Goal: Information Seeking & Learning: Learn about a topic

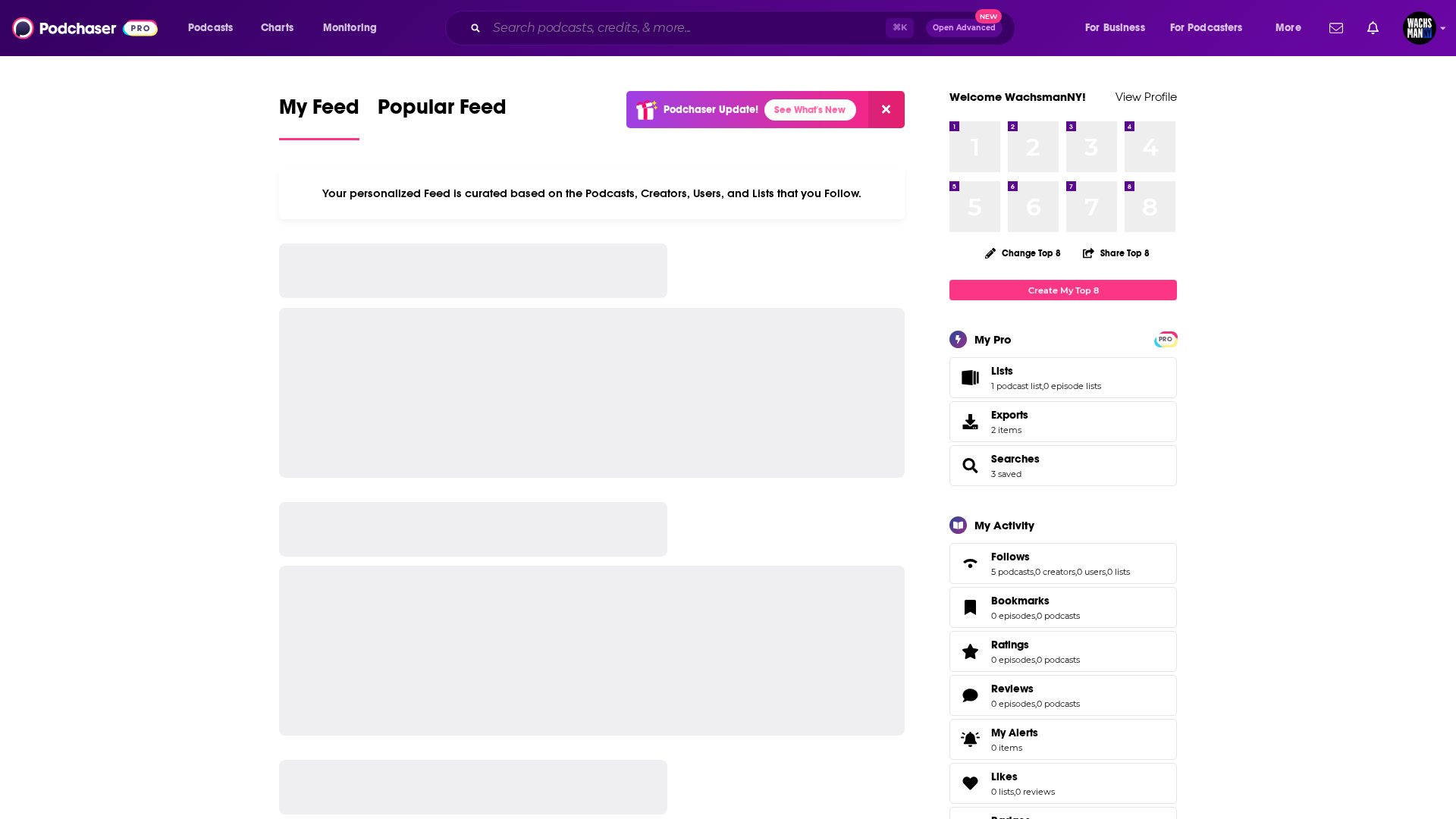
click at [561, 32] on input "Search podcasts, credits, & more..." at bounding box center [687, 28] width 399 height 24
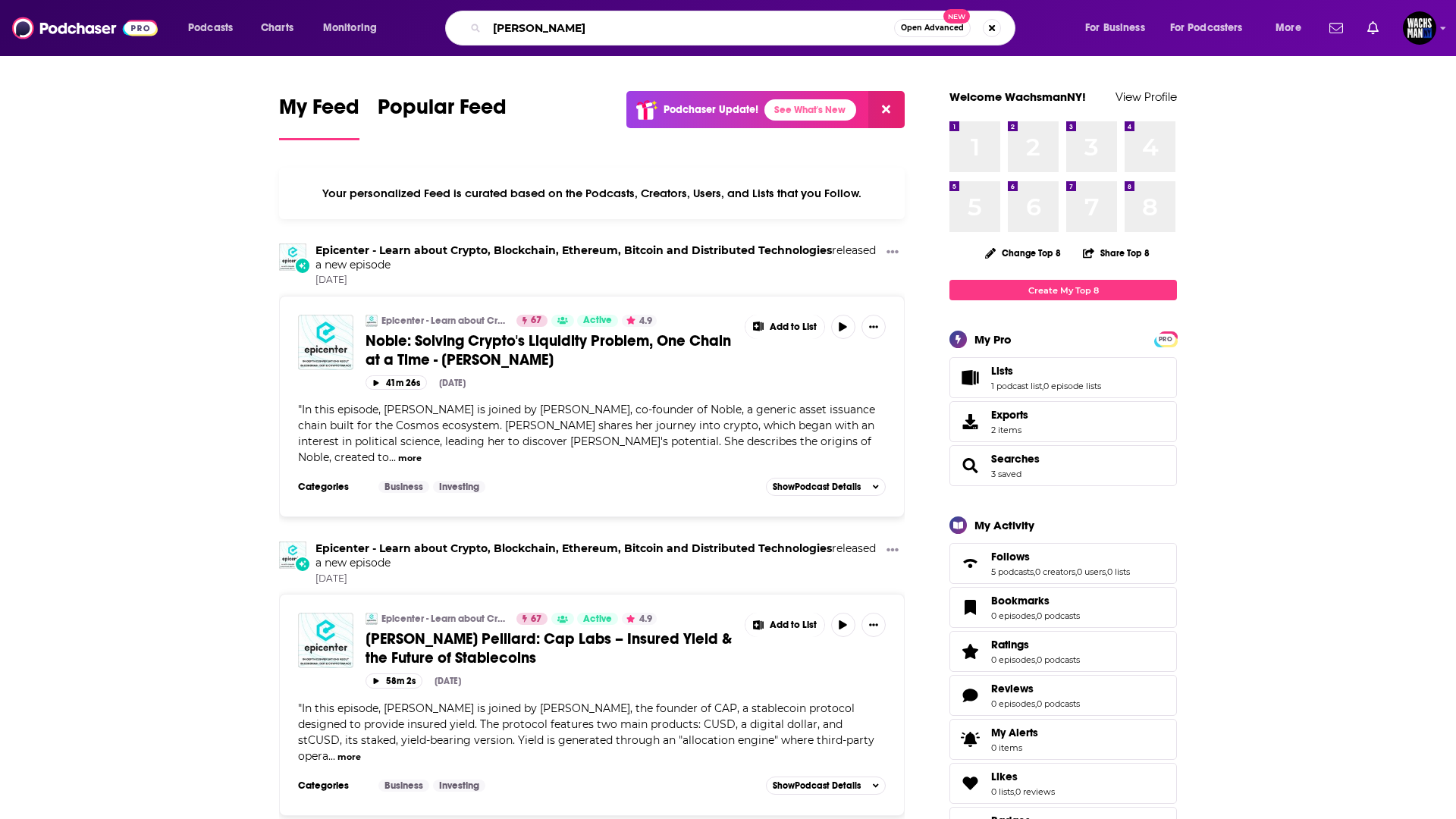
type input "[PERSON_NAME]"
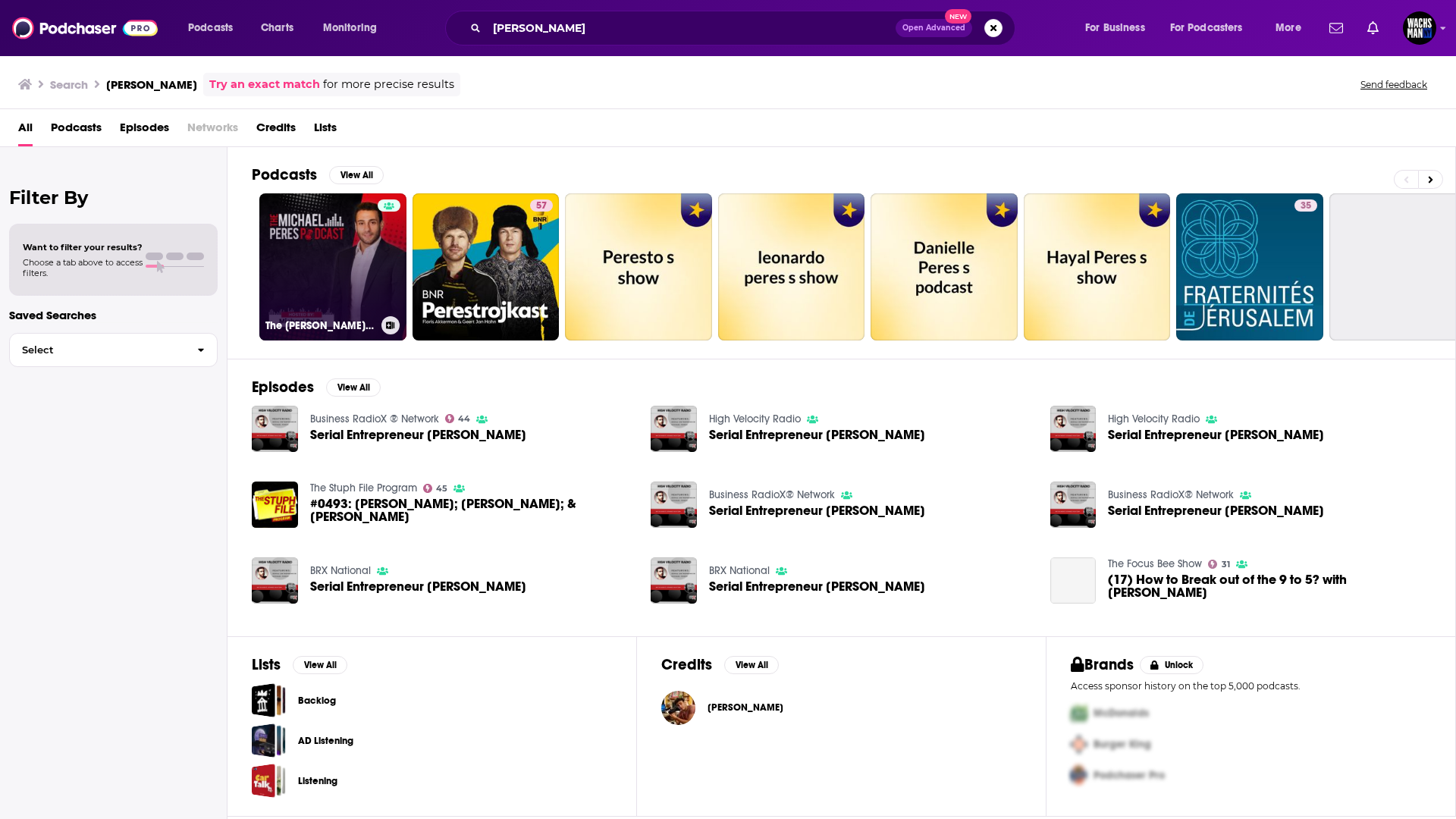
click at [378, 259] on div at bounding box center [389, 258] width 23 height 117
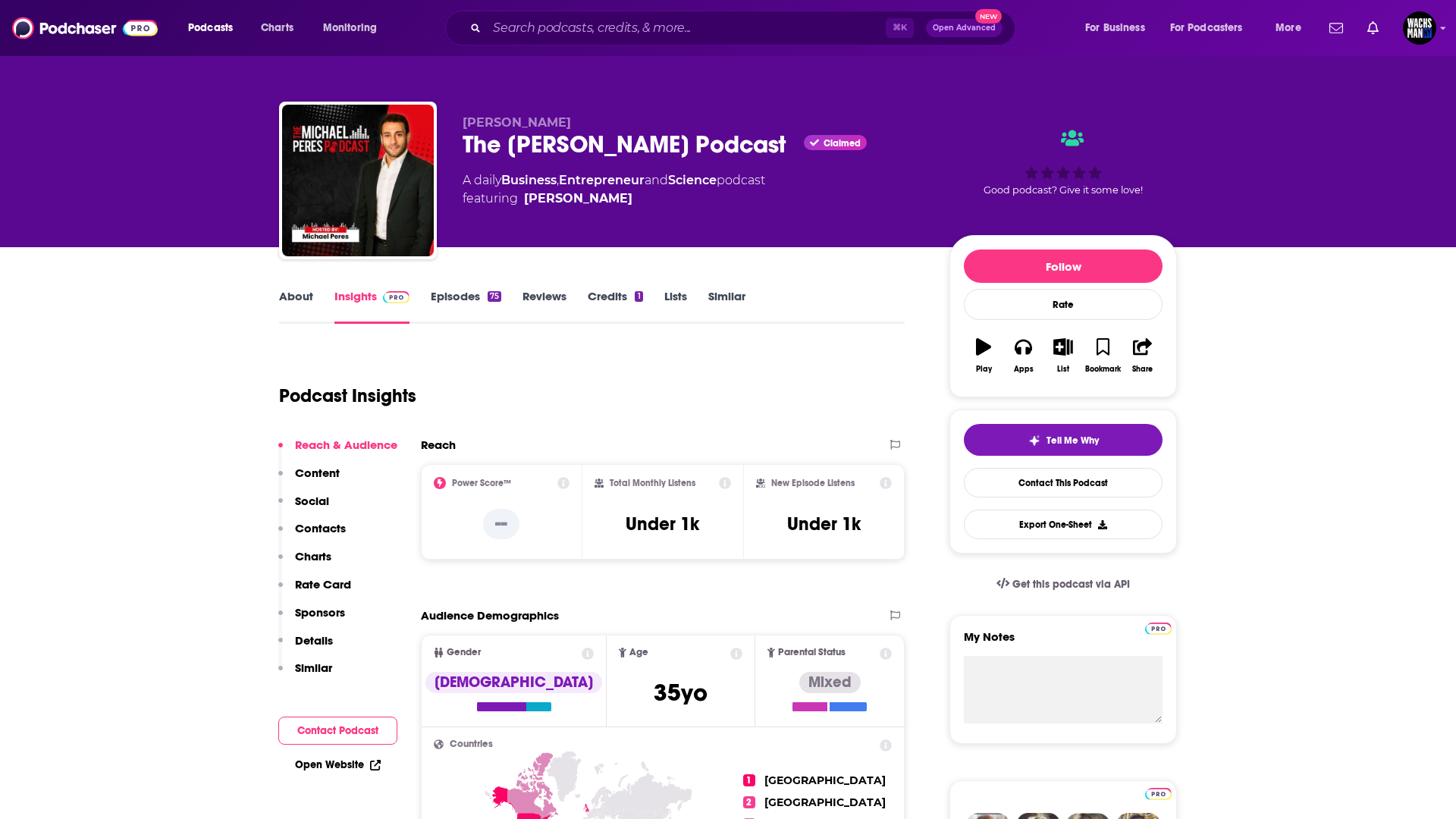
click at [680, 302] on link "Lists" at bounding box center [675, 306] width 23 height 35
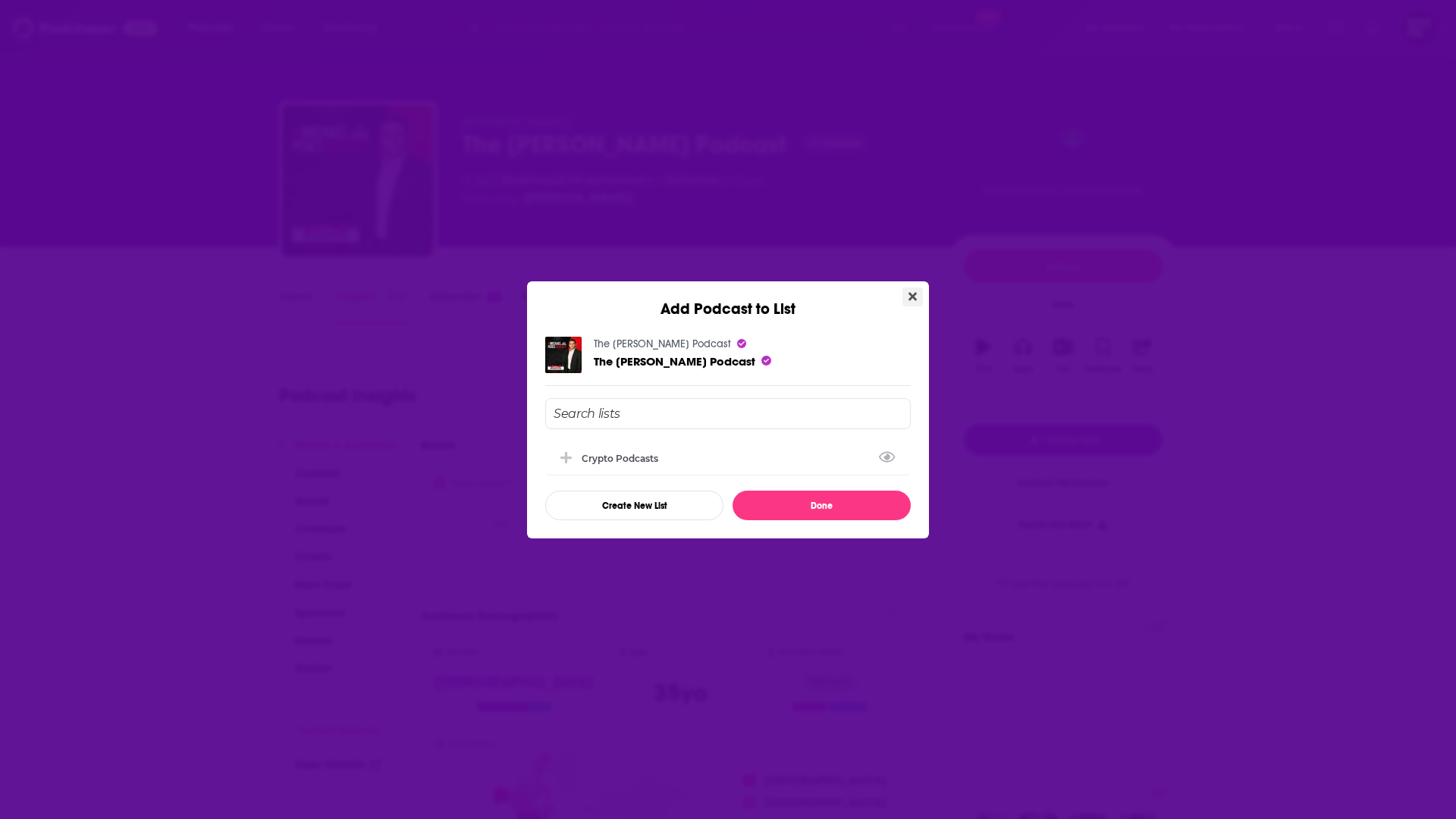
click at [917, 299] on button "Close" at bounding box center [913, 297] width 21 height 19
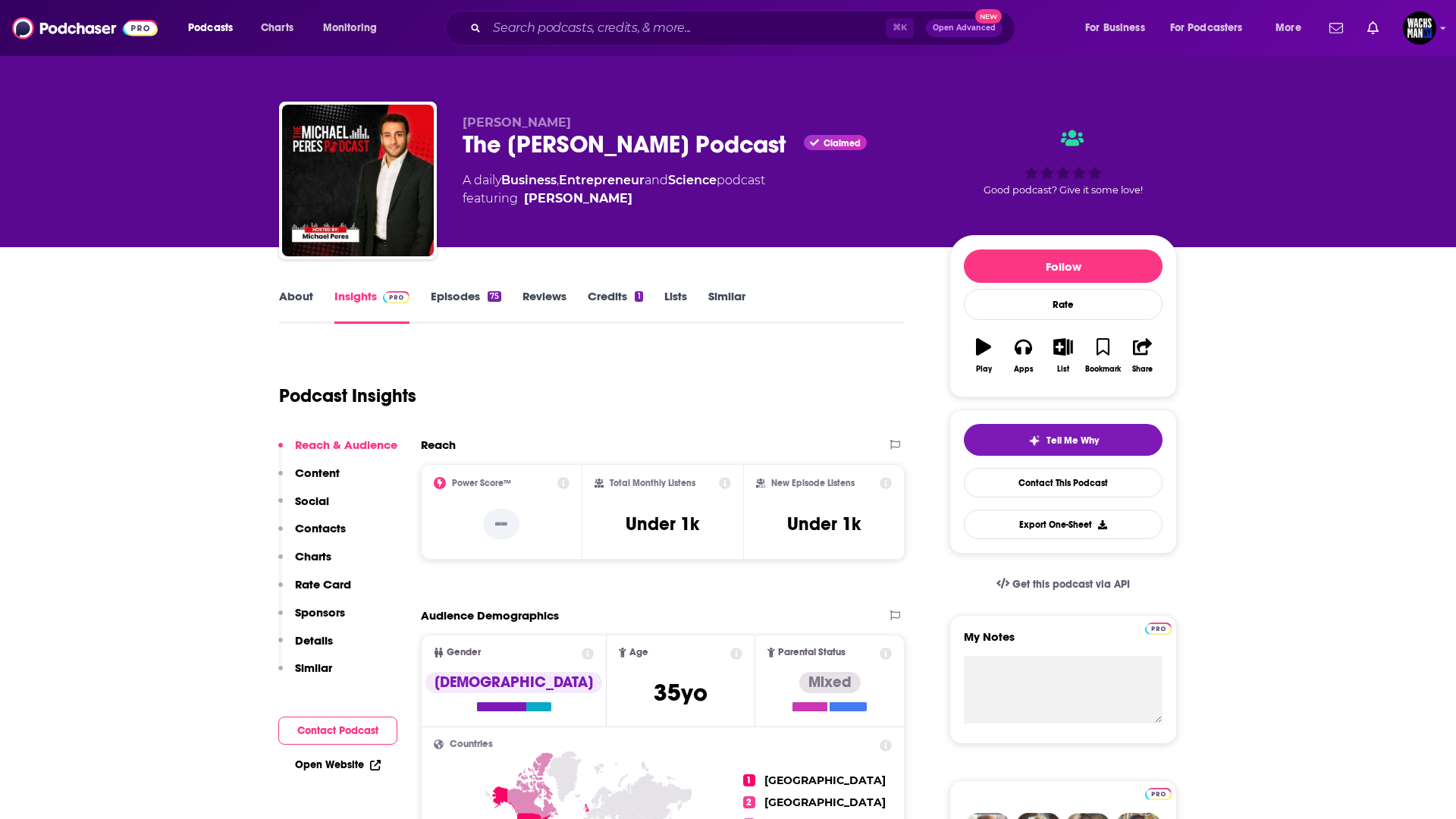
click at [623, 295] on link "Credits 1" at bounding box center [615, 306] width 55 height 35
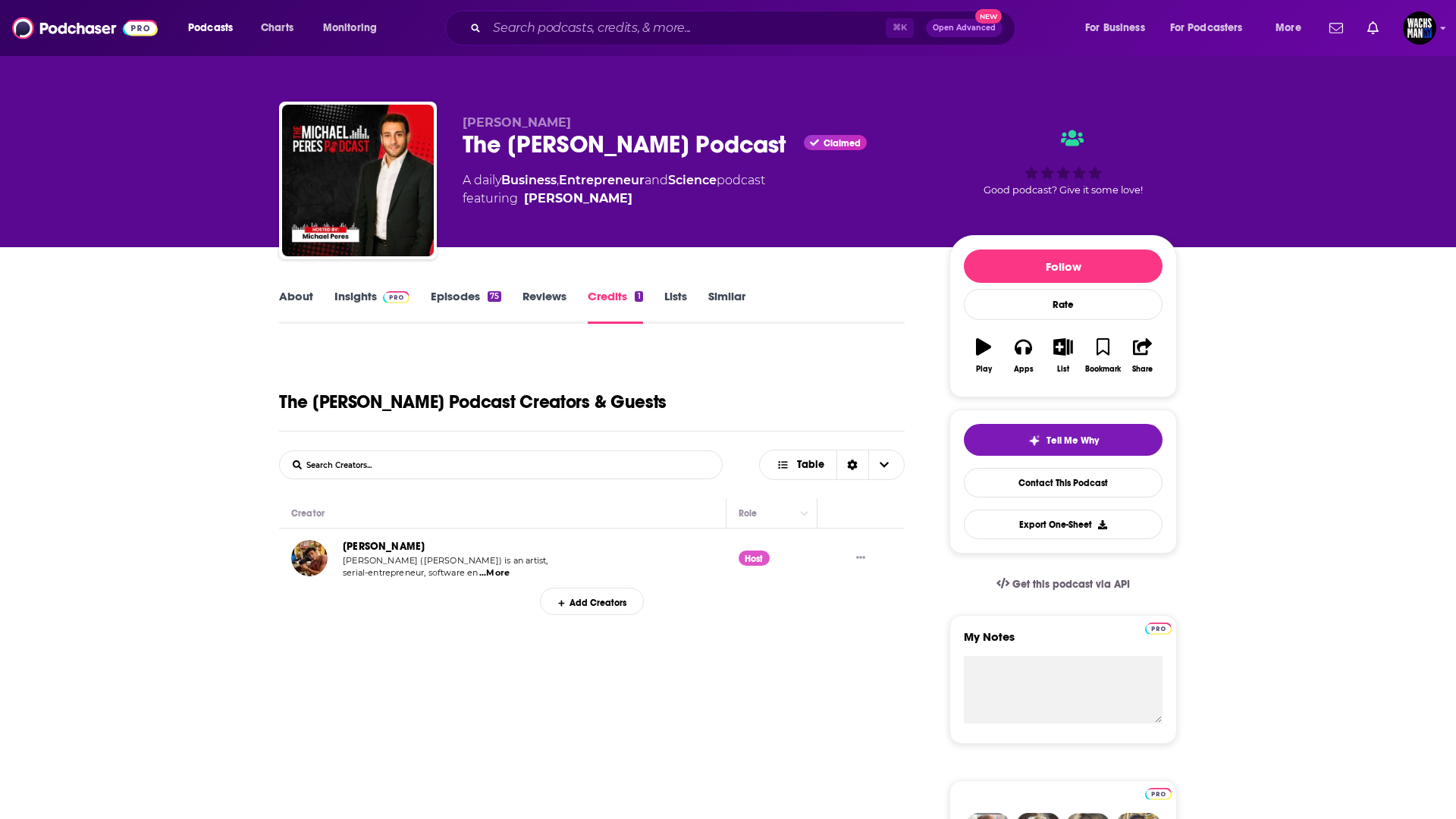
click at [540, 293] on link "Reviews" at bounding box center [544, 306] width 44 height 35
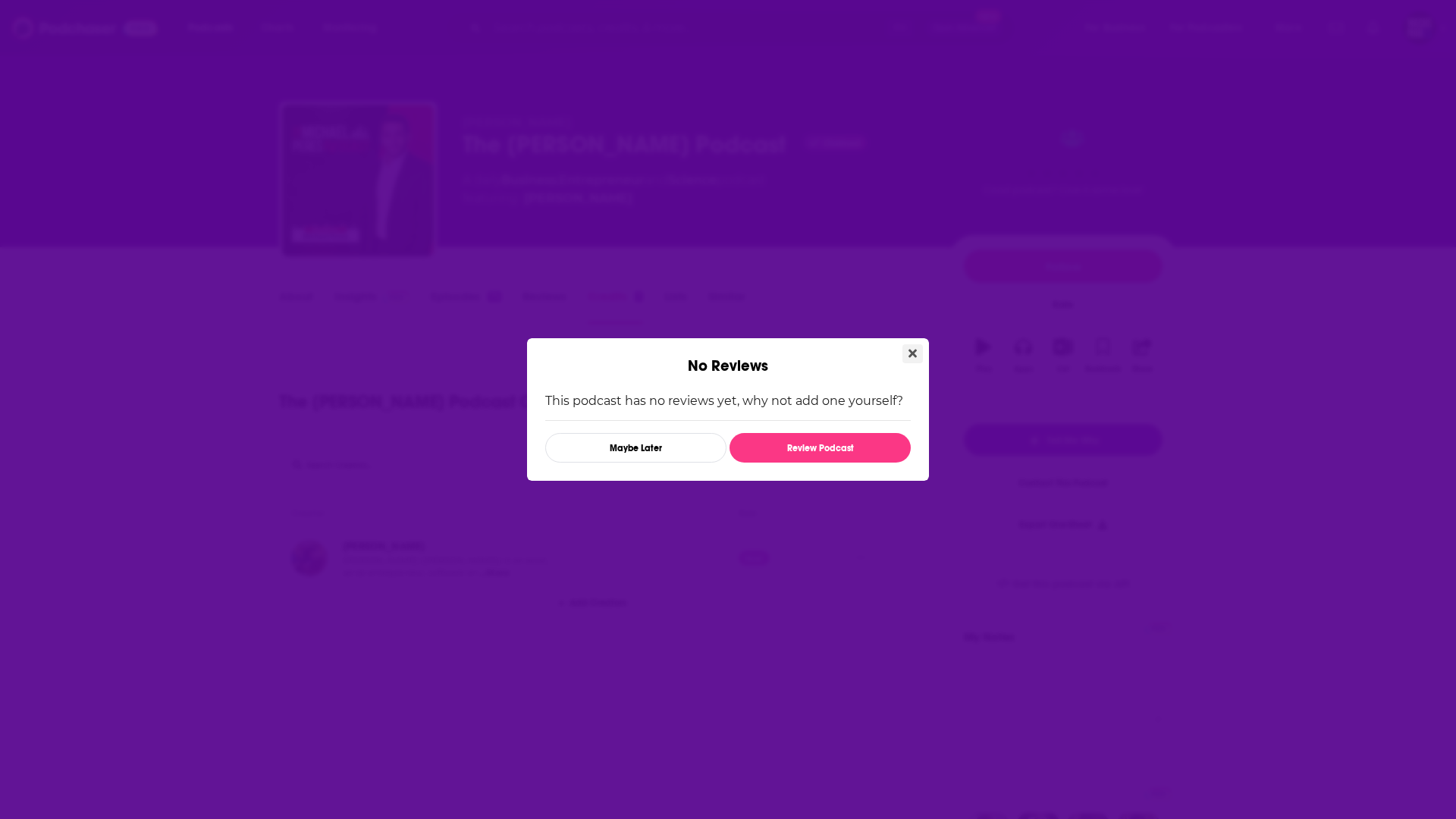
click at [909, 347] on icon "Close" at bounding box center [913, 353] width 8 height 12
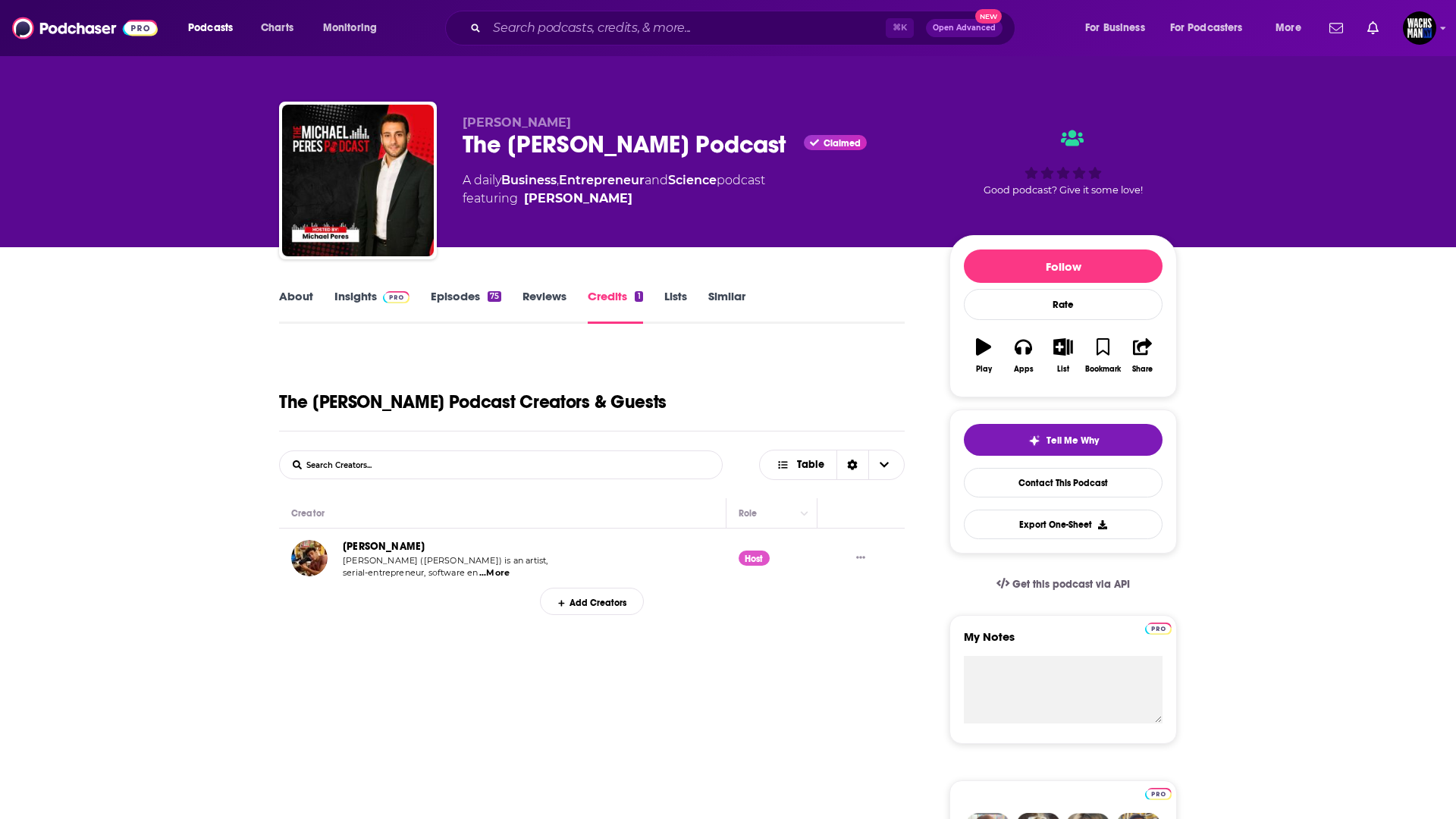
click at [460, 304] on link "Episodes 75" at bounding box center [465, 306] width 71 height 35
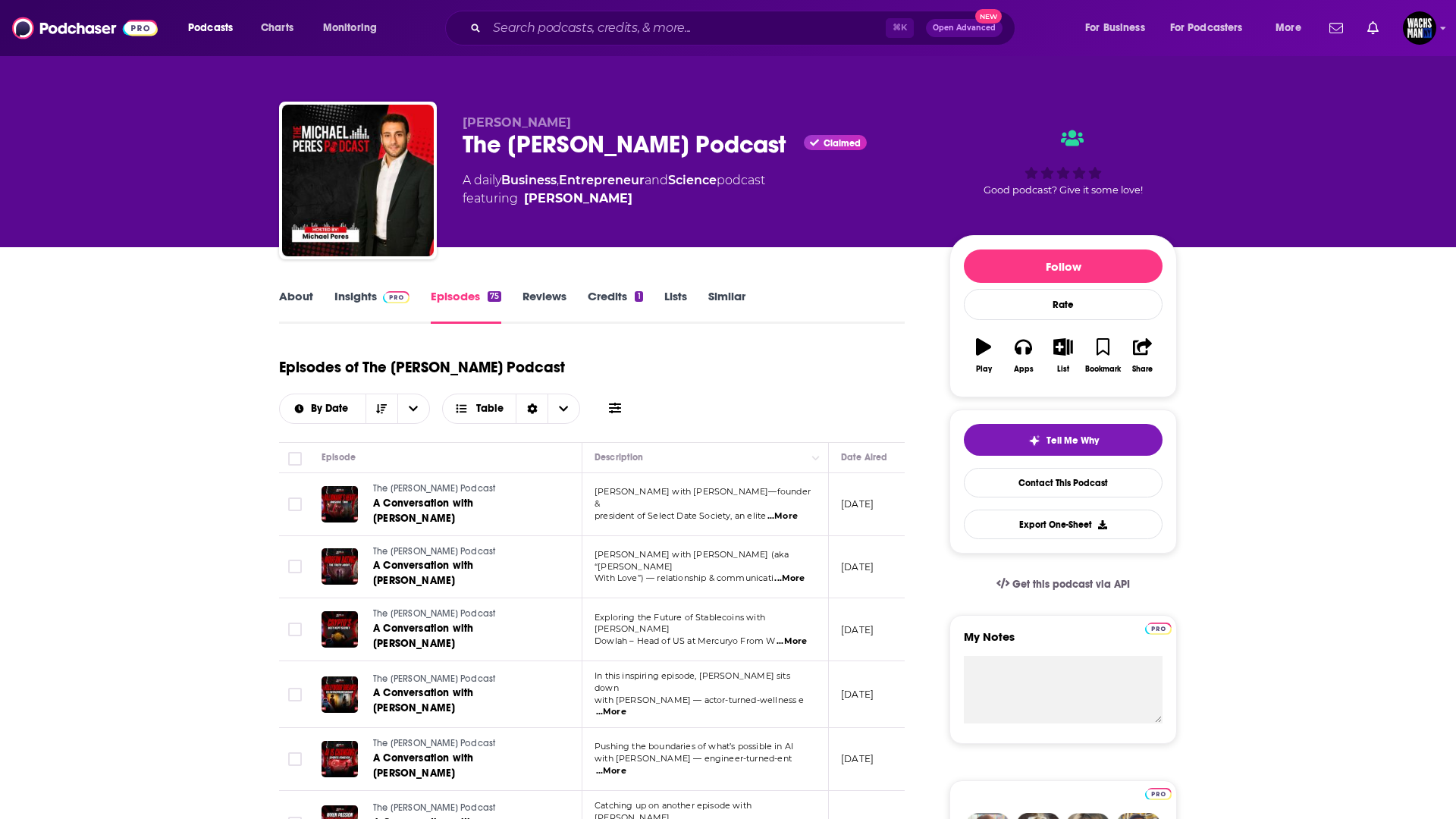
click at [352, 294] on link "Insights" at bounding box center [372, 306] width 75 height 35
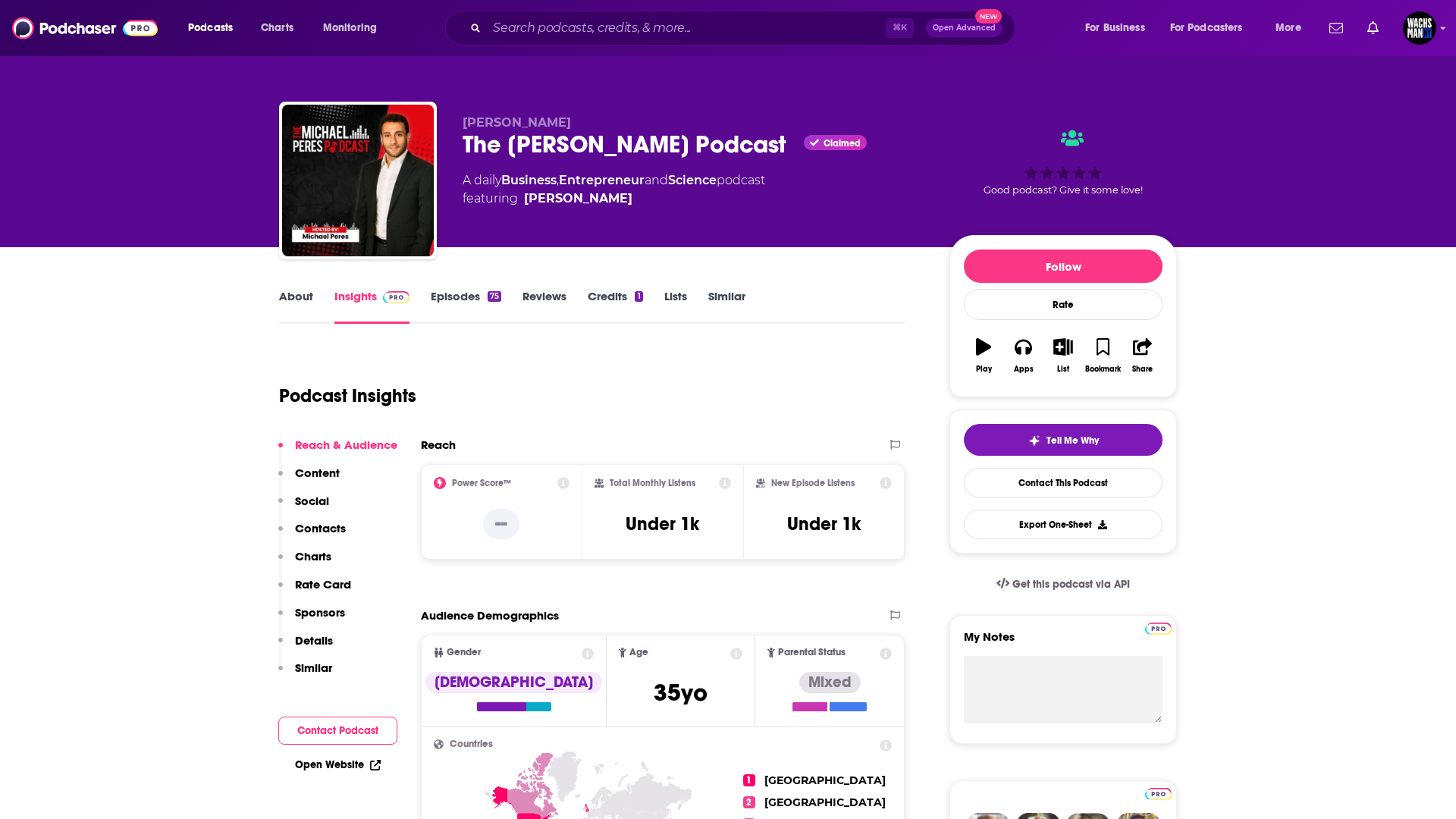
click at [469, 290] on link "Episodes 75" at bounding box center [465, 306] width 71 height 35
